Goal: Transaction & Acquisition: Obtain resource

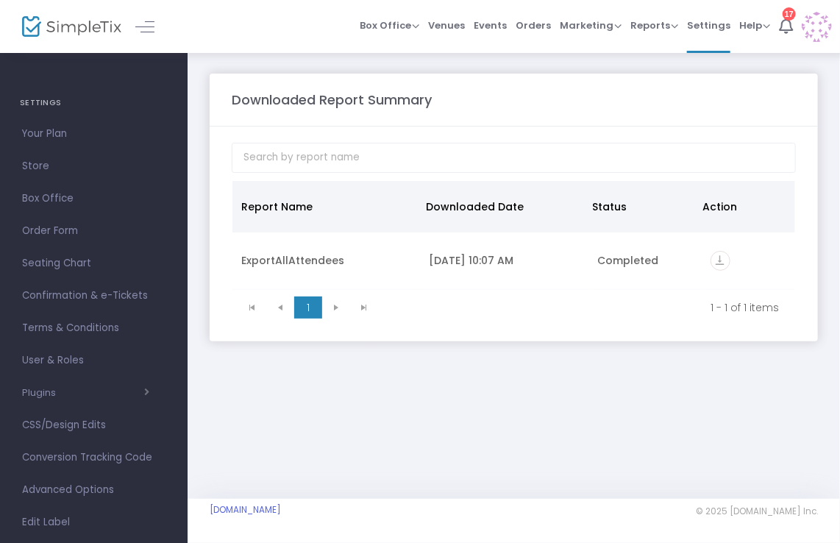
click at [430, 325] on m-panel-content "Report Name Downloaded Date Status Action ExportAllAttendees [DATE] 10:07 AM Co…" at bounding box center [514, 233] width 608 height 215
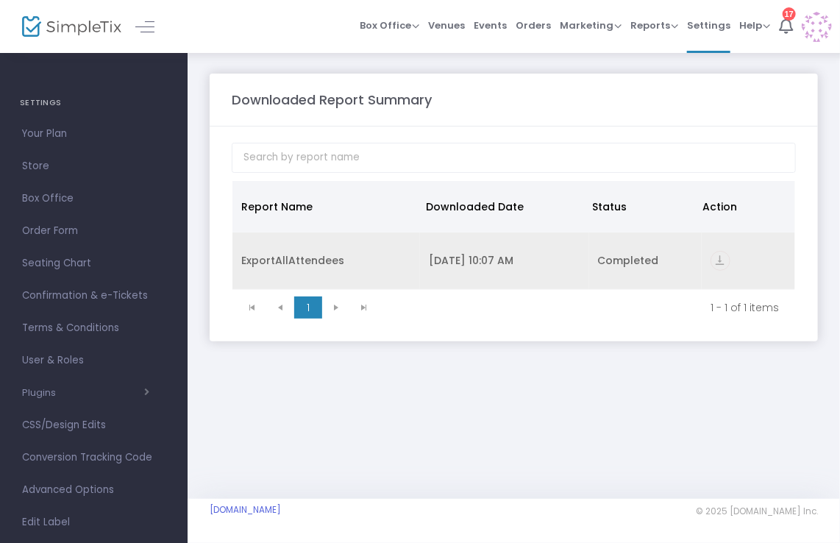
click at [719, 260] on icon "vertical_align_bottom" at bounding box center [720, 261] width 20 height 20
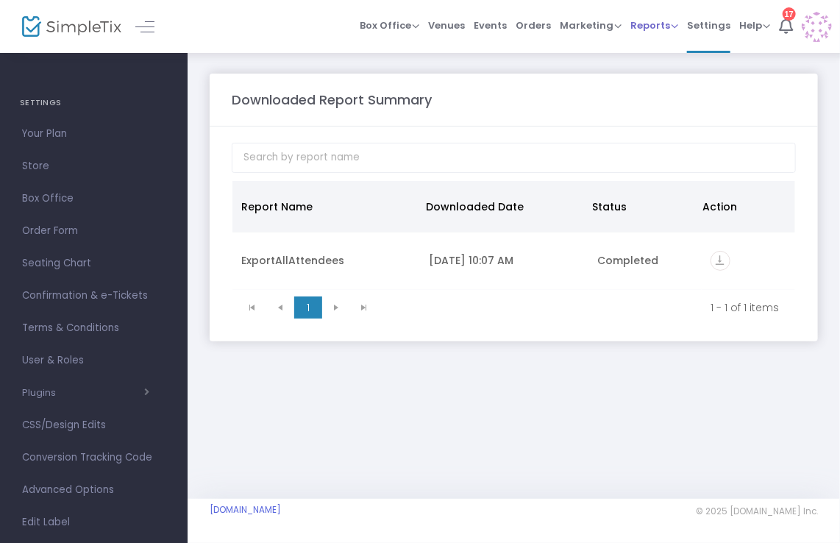
click at [654, 33] on span "Reports Analytics Sales Reports Download" at bounding box center [654, 25] width 48 height 37
click at [785, 13] on div "17" at bounding box center [788, 13] width 13 height 13
click at [82, 296] on span "Confirmation & e-Tickets" at bounding box center [93, 295] width 143 height 19
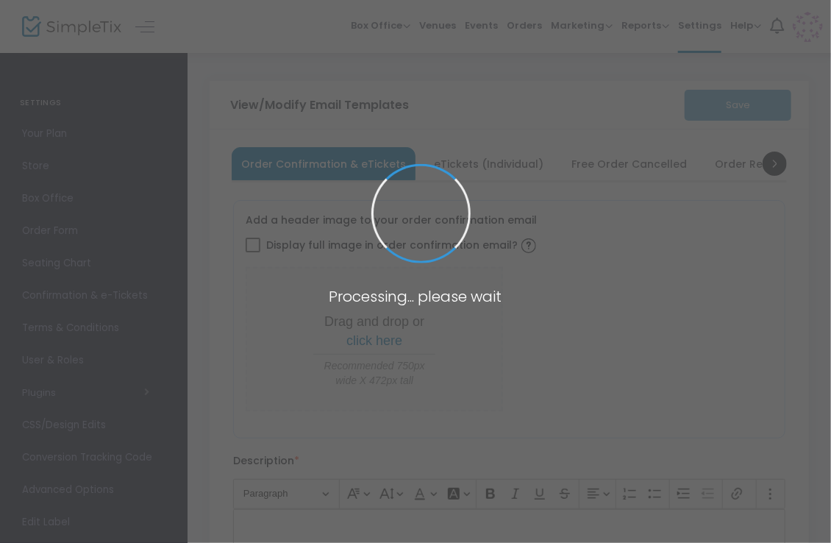
type input "[EMAIL_ADDRESS][DOMAIN_NAME]"
type input "Print and bring this ticket with you"
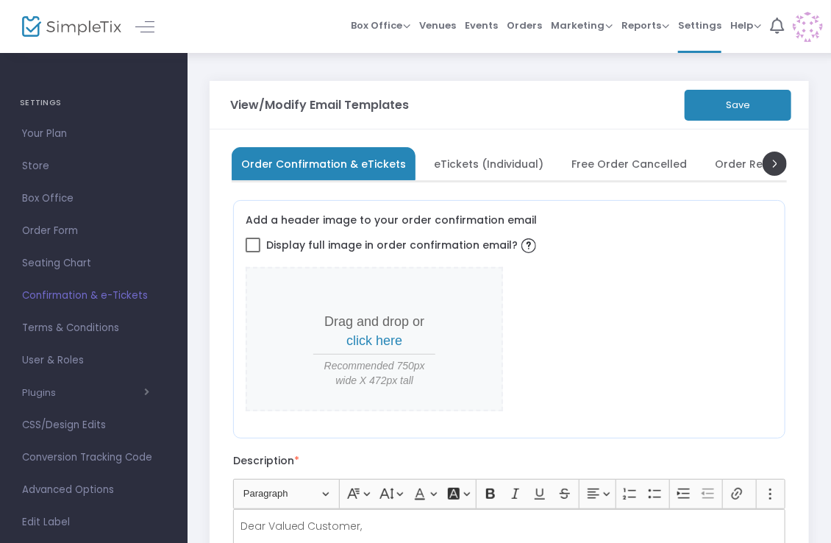
click at [83, 296] on span "Confirmation & e-Tickets" at bounding box center [93, 295] width 143 height 19
click at [83, 295] on span "Confirmation & e-Tickets" at bounding box center [93, 295] width 143 height 19
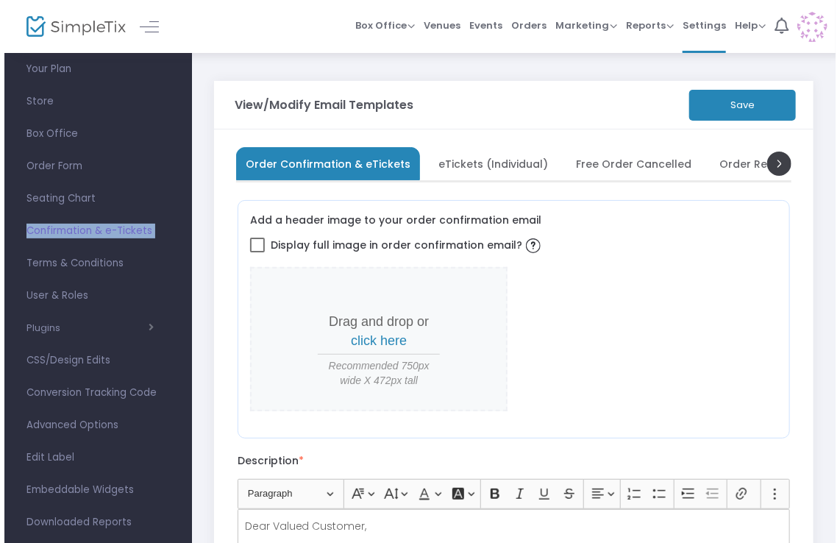
scroll to position [91, 0]
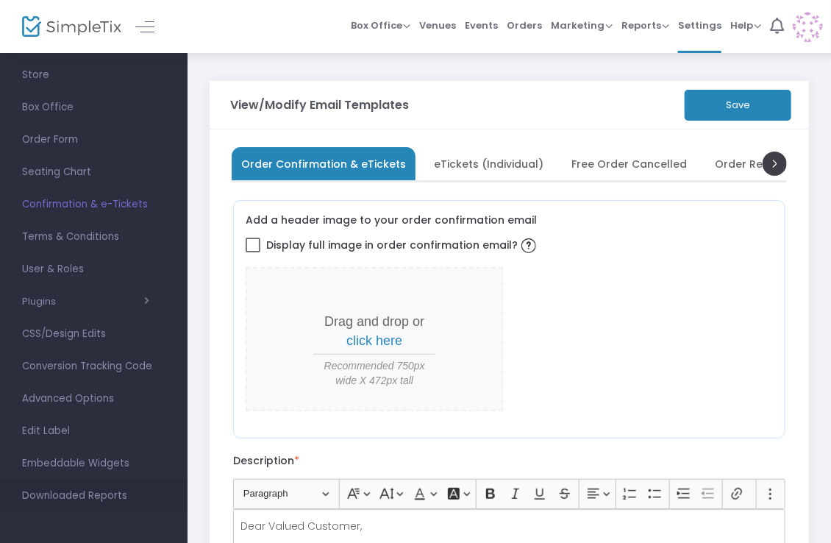
click at [105, 492] on span "Downloaded Reports" at bounding box center [93, 495] width 143 height 19
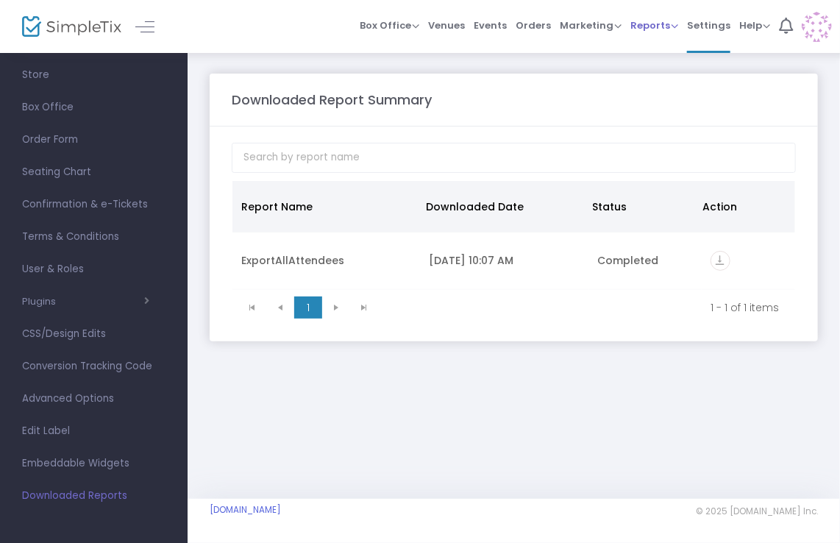
click at [668, 27] on span "Reports" at bounding box center [654, 25] width 48 height 14
click at [665, 78] on li "Sales Reports" at bounding box center [678, 78] width 96 height 29
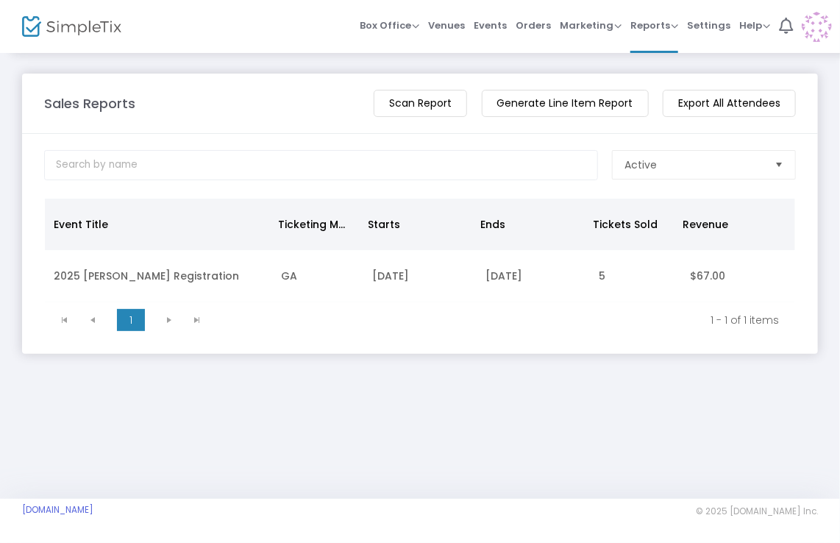
click at [597, 100] on m-button "Generate Line Item Report" at bounding box center [565, 103] width 167 height 27
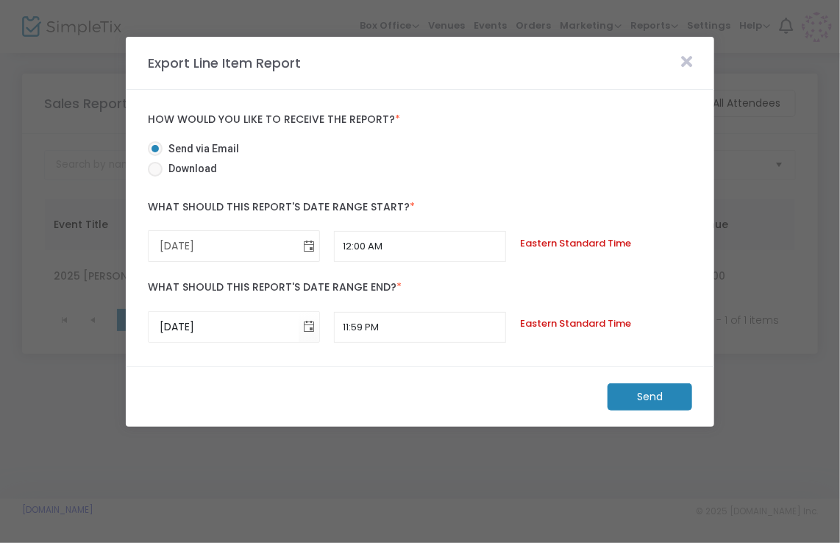
click at [306, 248] on span "Toggle calendar" at bounding box center [308, 246] width 24 height 24
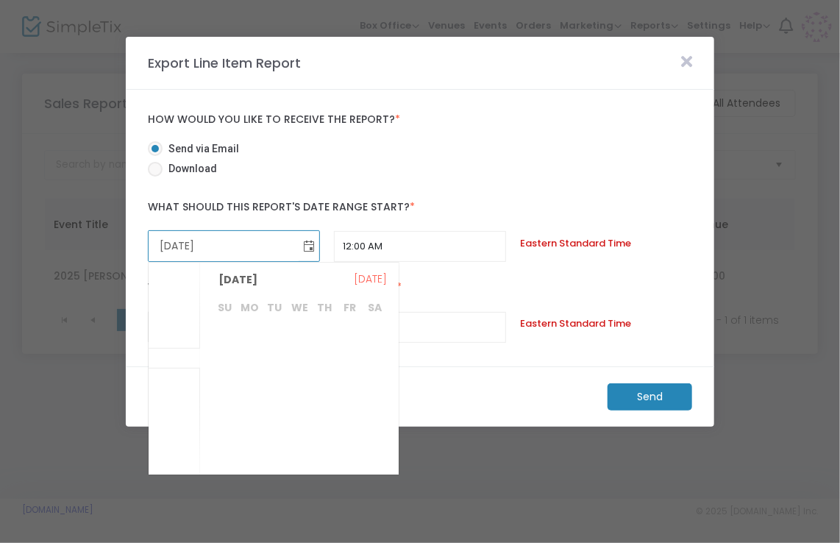
scroll to position [285772, 0]
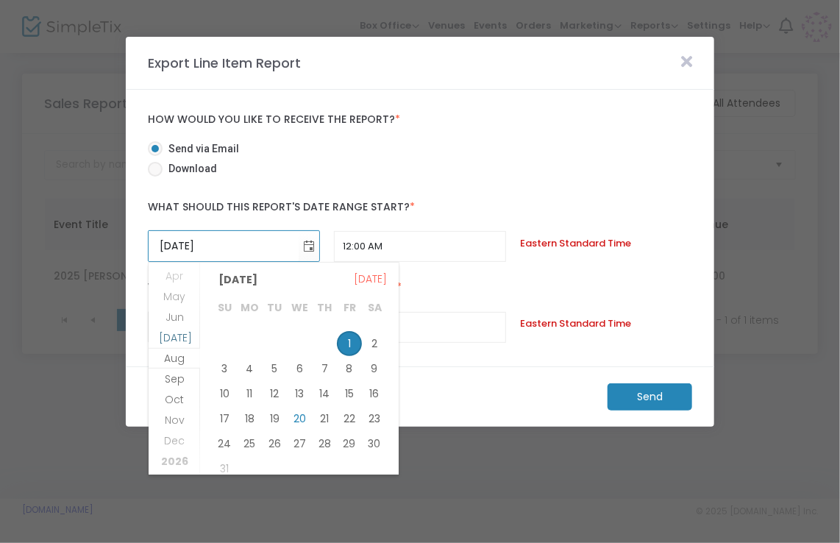
click at [179, 337] on span "[DATE]" at bounding box center [175, 337] width 33 height 15
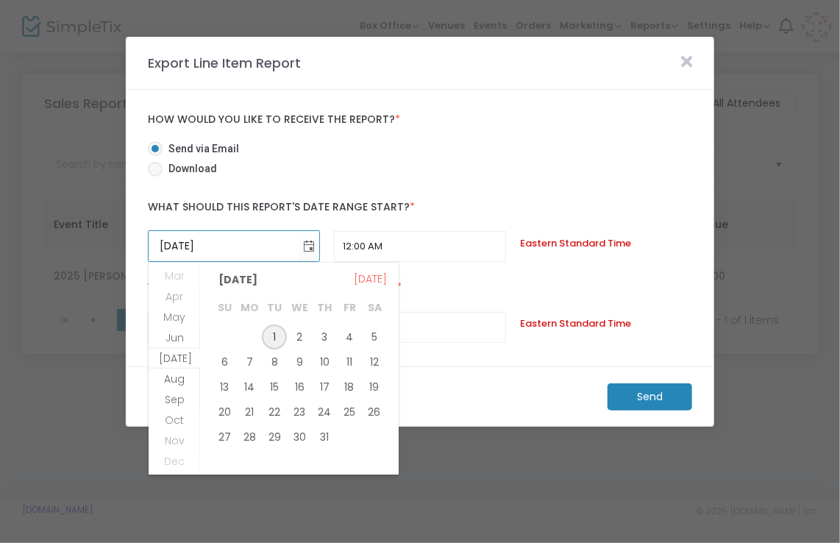
click at [276, 333] on span "1" at bounding box center [274, 336] width 25 height 25
type input "[DATE]"
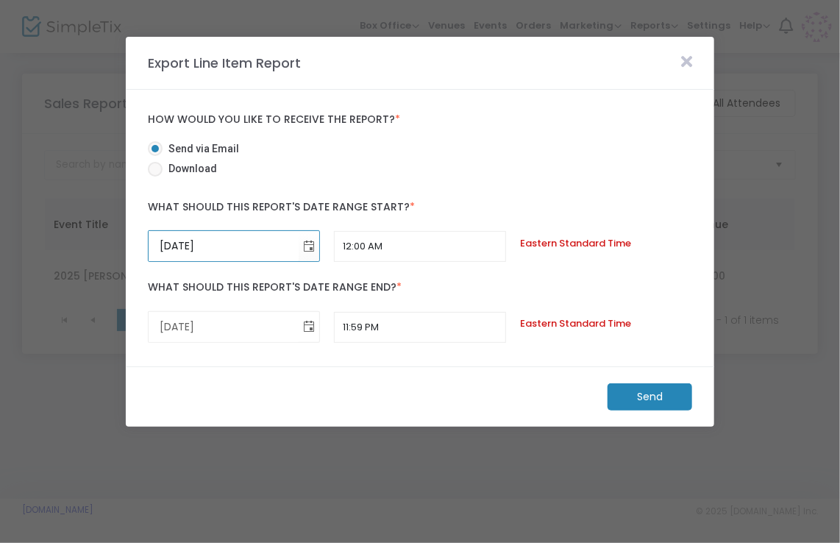
click at [306, 323] on span "Toggle calendar" at bounding box center [308, 327] width 24 height 24
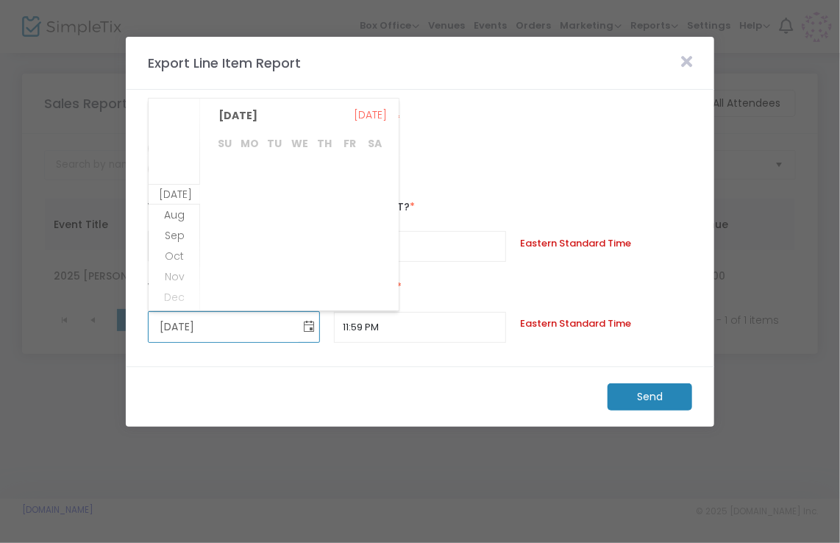
scroll to position [189, 0]
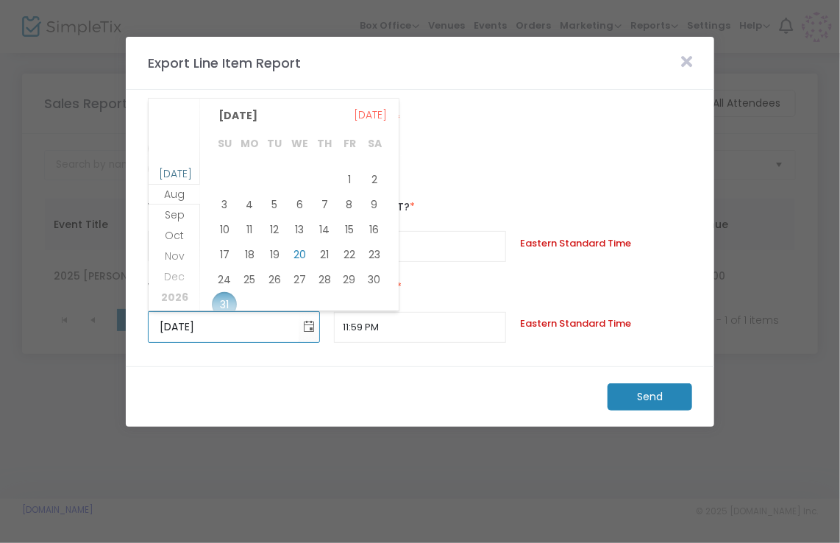
click at [176, 173] on span "[DATE]" at bounding box center [175, 173] width 33 height 15
click at [280, 176] on span "1" at bounding box center [274, 178] width 25 height 25
type input "[DATE]"
